Goal: Find contact information: Find contact information

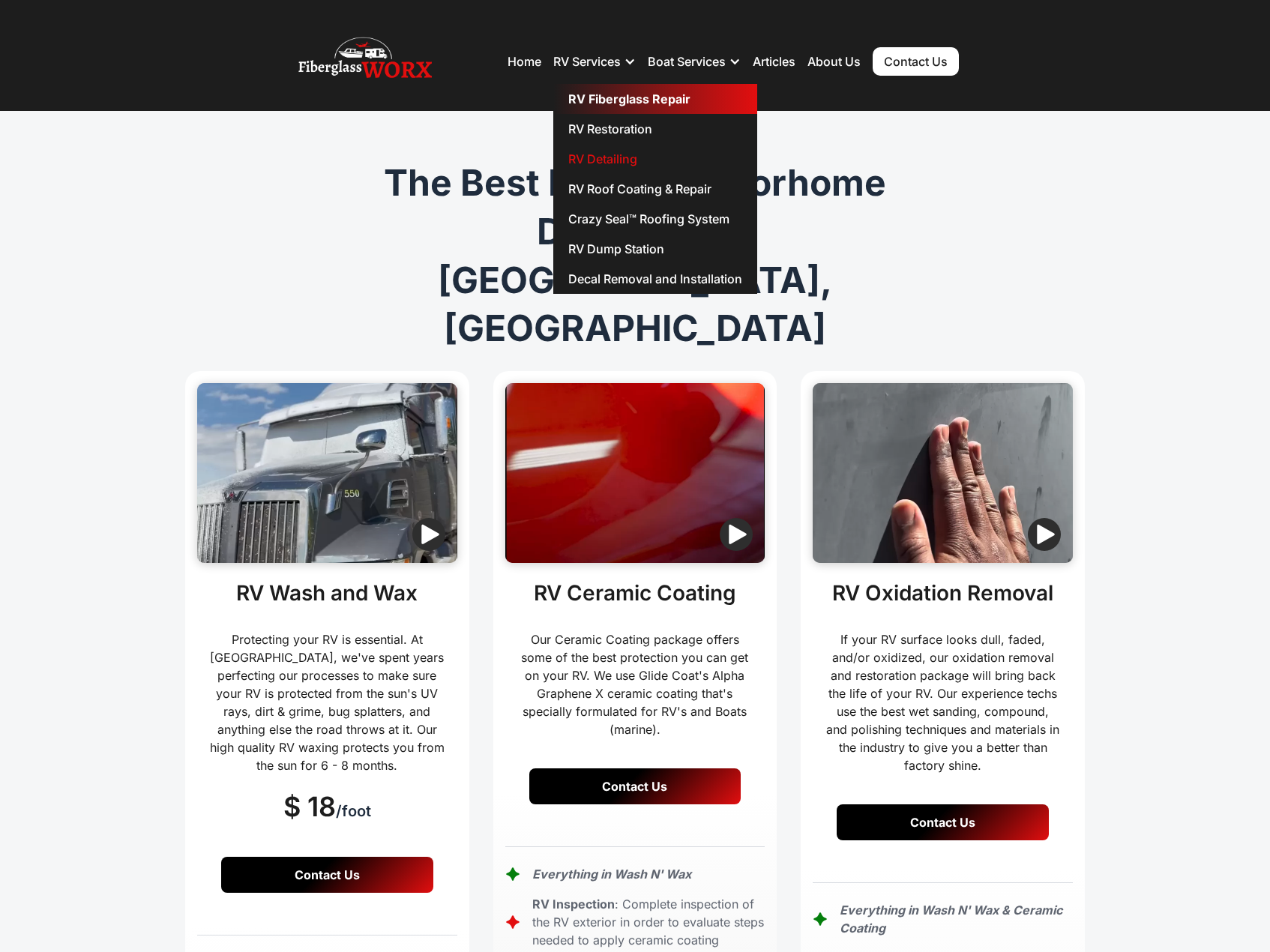
click at [626, 100] on link "RV Fiberglass Repair" at bounding box center [655, 98] width 204 height 30
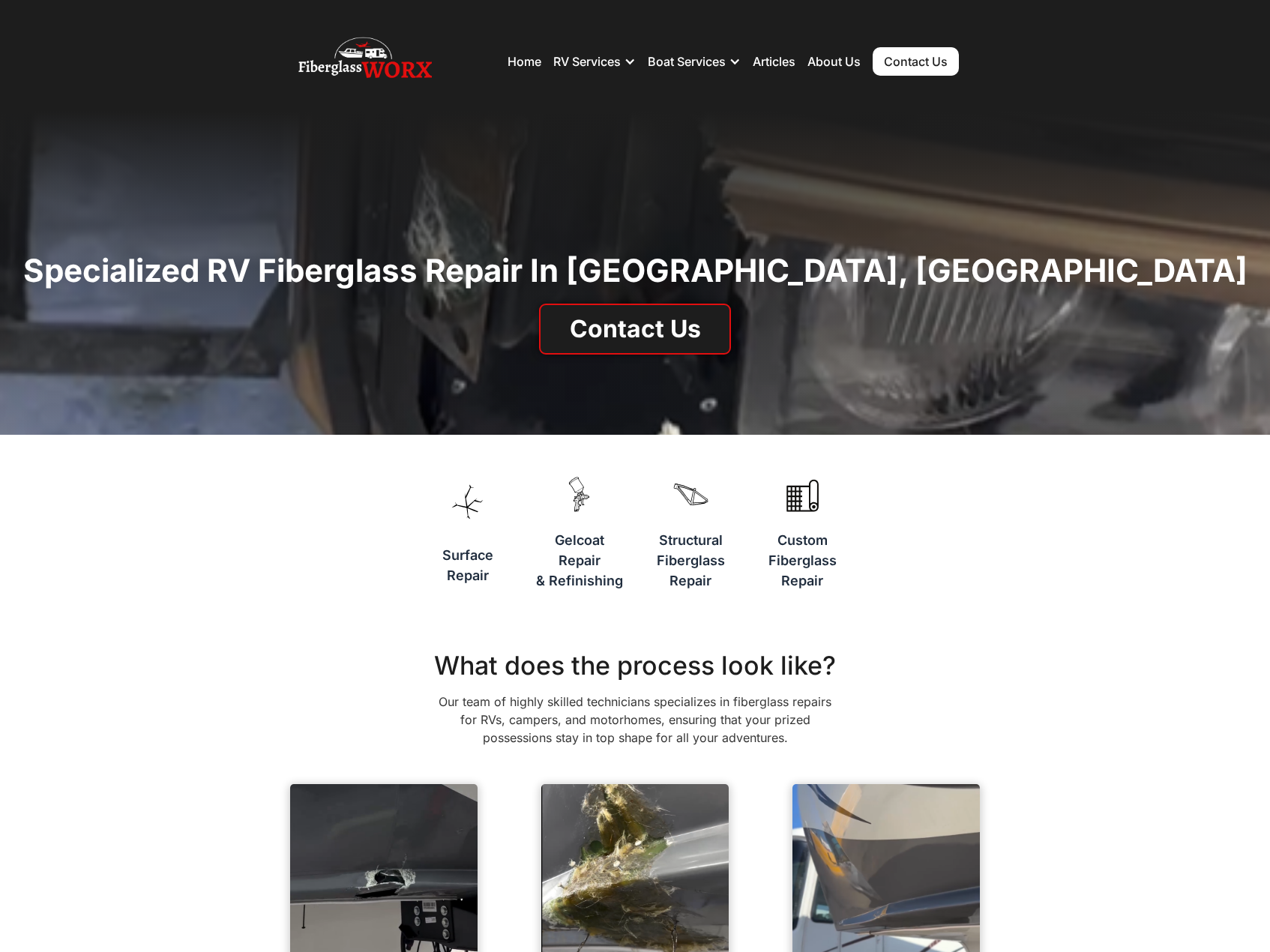
click at [948, 66] on link "Contact Us" at bounding box center [915, 62] width 86 height 29
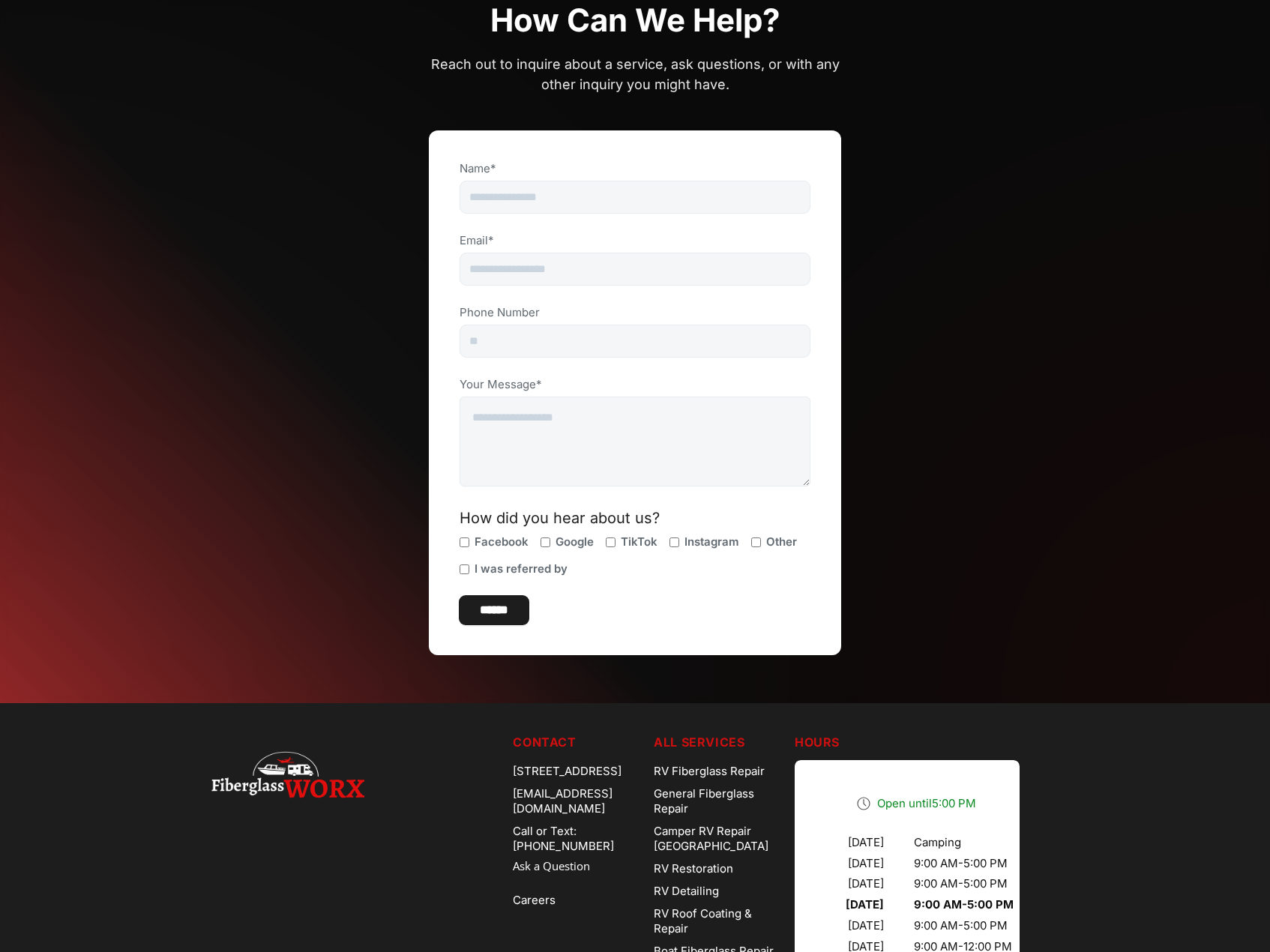
scroll to position [375, 0]
